Goal: Task Accomplishment & Management: Manage account settings

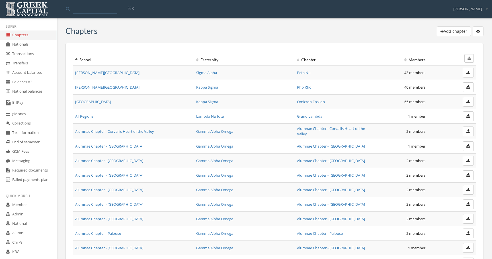
click at [34, 171] on link "Required documents" at bounding box center [28, 170] width 57 height 9
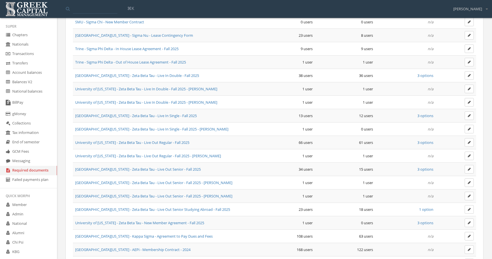
scroll to position [476, 0]
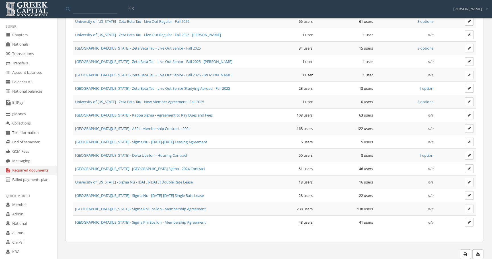
click at [425, 102] on span "3 options" at bounding box center [426, 101] width 16 height 5
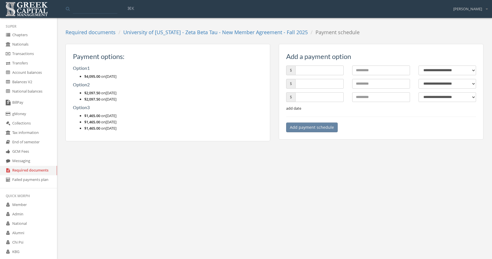
click at [104, 32] on link "Required documents" at bounding box center [91, 32] width 50 height 7
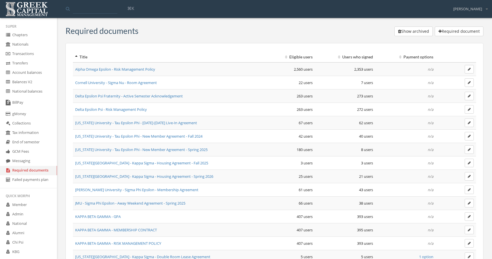
click at [40, 178] on link "Failed payments plan" at bounding box center [28, 179] width 57 height 9
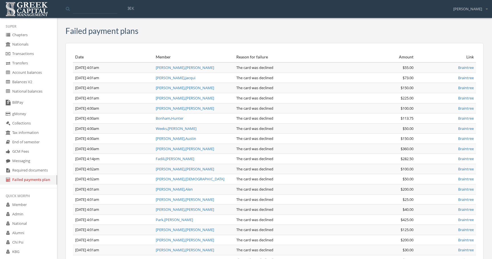
click at [32, 30] on li "Super" at bounding box center [28, 26] width 57 height 8
click at [38, 32] on link "Chapters" at bounding box center [28, 34] width 57 height 9
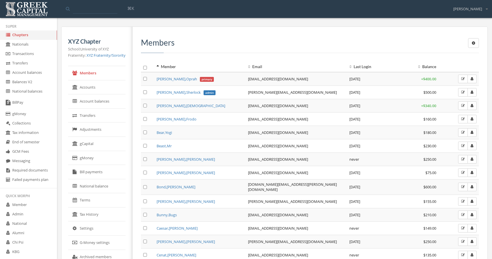
click at [161, 107] on link "[PERSON_NAME]" at bounding box center [191, 105] width 69 height 5
click at [177, 77] on link "[PERSON_NAME] primary" at bounding box center [185, 78] width 57 height 5
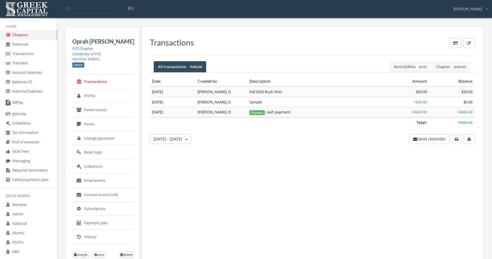
click at [457, 43] on icon "button" at bounding box center [456, 43] width 4 height 4
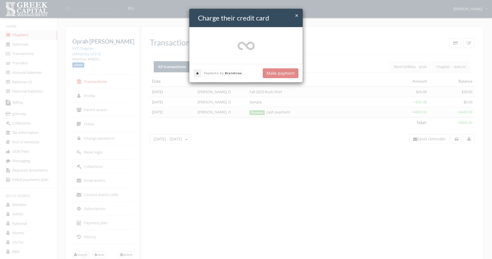
click at [401, 47] on div "× Close Charge their credit card Sorry, we don't accept American Express $ Make…" at bounding box center [246, 129] width 492 height 259
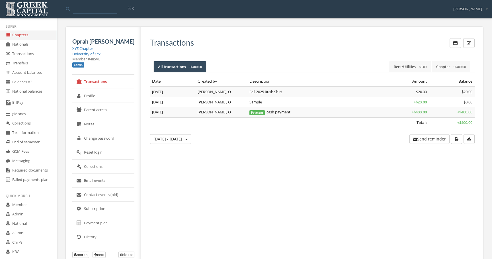
click at [396, 65] on span "Rent/Utilities $0.00" at bounding box center [410, 66] width 33 height 5
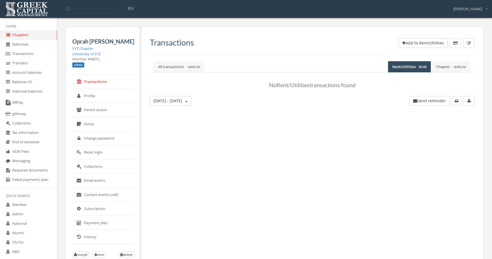
click at [433, 69] on link "Chapter + $400.00" at bounding box center [451, 67] width 39 height 12
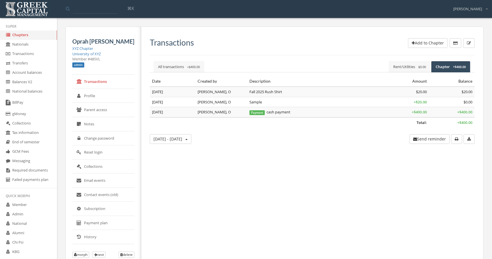
click at [413, 44] on icon "button" at bounding box center [413, 43] width 3 height 4
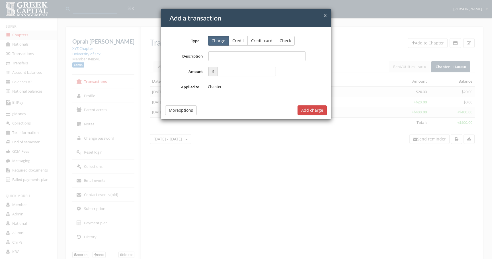
click at [370, 50] on div "× Close Add a transaction Type Charge Credit Credit card Check Description Amou…" at bounding box center [246, 129] width 492 height 259
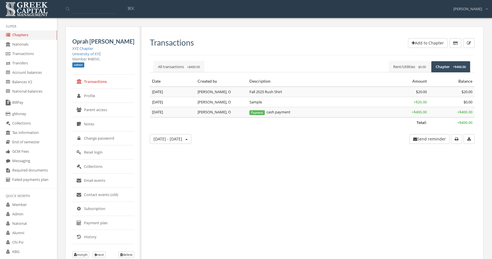
click at [409, 71] on link "Rent/Utilities $0.00" at bounding box center [410, 67] width 42 height 12
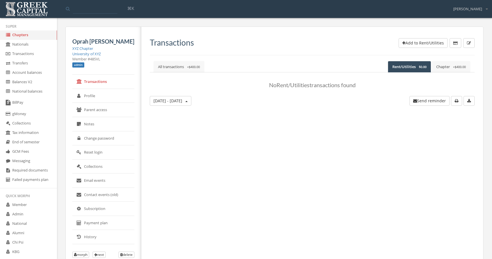
click at [186, 64] on link "All transactions + $400.00" at bounding box center [179, 67] width 51 height 12
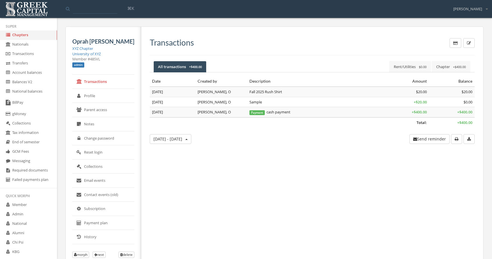
click at [82, 47] on link "XYZ Chapter" at bounding box center [82, 48] width 21 height 5
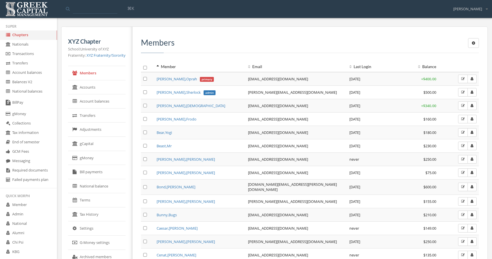
click at [477, 42] on button "button" at bounding box center [473, 43] width 11 height 10
click at [462, 84] on link "Charge members" at bounding box center [455, 86] width 43 height 9
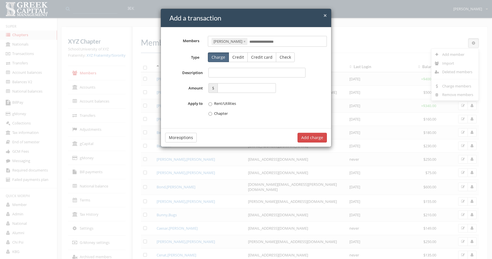
click at [379, 122] on div "× Close Add a transaction Members [PERSON_NAME] × Select members... Type Charge…" at bounding box center [246, 129] width 492 height 259
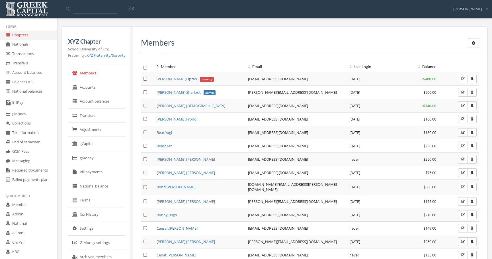
click at [475, 44] on icon "button" at bounding box center [473, 43] width 3 height 4
click at [315, 70] on th "Email" at bounding box center [296, 67] width 101 height 11
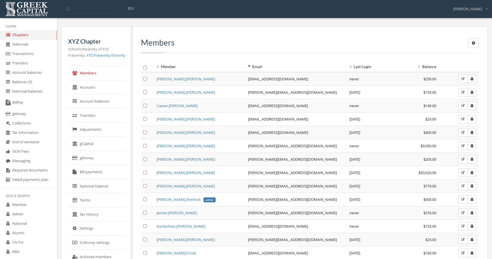
click at [473, 44] on icon "button" at bounding box center [473, 43] width 3 height 4
click at [462, 64] on link "Import" at bounding box center [455, 63] width 43 height 9
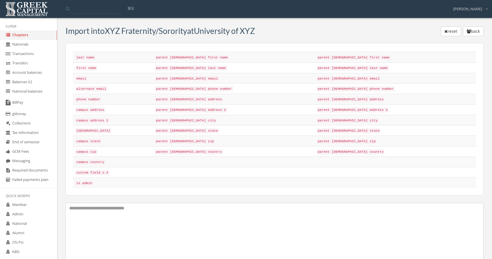
click at [305, 42] on div "Import into XYZ Fraternity/Sorority at University of XYZ reset back last name p…" at bounding box center [275, 165] width 418 height 279
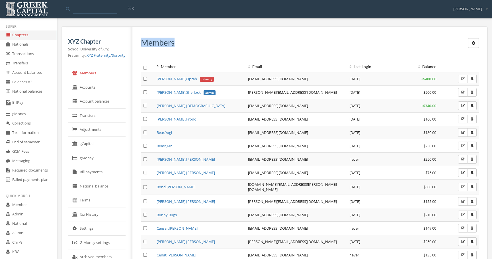
drag, startPoint x: 214, startPoint y: 67, endPoint x: 223, endPoint y: 52, distance: 16.9
click at [223, 52] on div "Add member Import Deleted members Charge members Remove members Members" at bounding box center [310, 45] width 338 height 15
drag, startPoint x: 223, startPoint y: 52, endPoint x: 223, endPoint y: 32, distance: 19.9
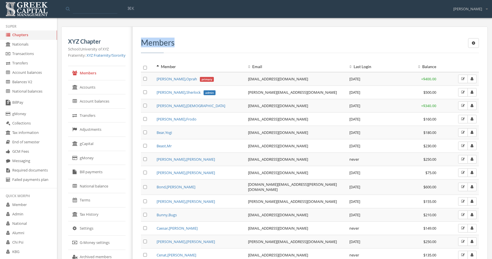
click at [122, 100] on link "Account balances" at bounding box center [97, 101] width 58 height 14
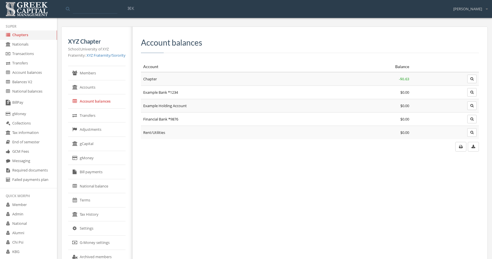
click at [151, 41] on h3 "Account balances" at bounding box center [310, 42] width 338 height 9
click at [193, 43] on h3 "Account balances" at bounding box center [310, 42] width 338 height 9
copy h3 "Account balances"
click at [171, 47] on div "Account balances" at bounding box center [310, 45] width 338 height 15
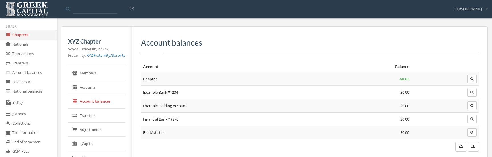
click at [111, 112] on link "Transfers" at bounding box center [97, 116] width 58 height 14
